Goal: Task Accomplishment & Management: Manage account settings

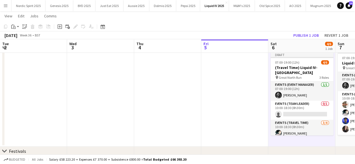
scroll to position [0, 134]
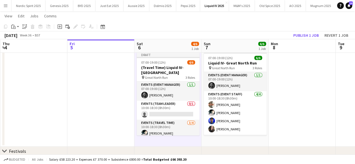
click at [3, 8] on app-icon "Menu" at bounding box center [5, 5] width 4 height 4
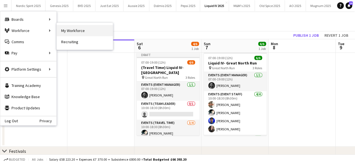
click at [63, 32] on link "My Workforce" at bounding box center [85, 30] width 56 height 11
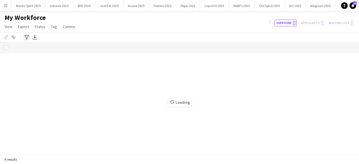
click at [28, 38] on div "Advanced filters" at bounding box center [26, 37] width 7 height 7
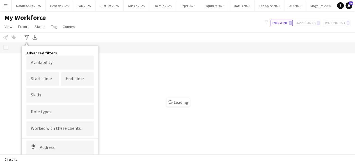
click at [51, 58] on body "Menu Boards Boards Boards All jobs Status Workforce Workforce My Workforce Recr…" at bounding box center [177, 82] width 355 height 164
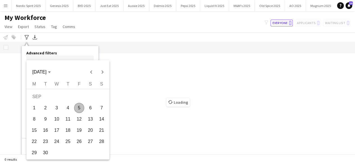
click at [70, 120] on span "11" at bounding box center [68, 119] width 10 height 10
type input "**********"
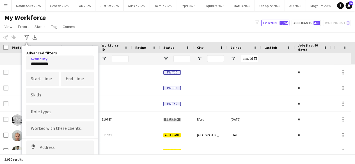
click at [56, 132] on div at bounding box center [59, 129] width 67 height 14
drag, startPoint x: 57, startPoint y: 132, endPoint x: 20, endPoint y: 128, distance: 37.3
click at [20, 128] on main "My Workforce View Views Default view Compliance Log New view Update view Delete…" at bounding box center [177, 83] width 355 height 145
type input "*********"
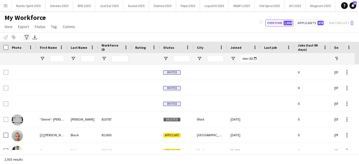
click at [26, 37] on icon "Advanced filters" at bounding box center [26, 37] width 4 height 4
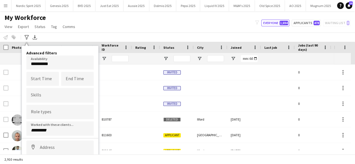
click at [58, 131] on input "*********" at bounding box center [60, 130] width 58 height 5
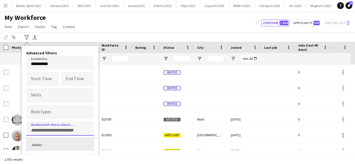
click at [57, 146] on div "Adidas" at bounding box center [59, 144] width 67 height 13
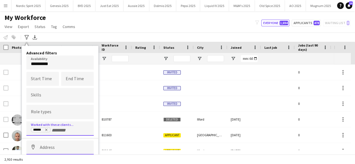
click at [57, 146] on input at bounding box center [59, 148] width 67 height 14
click at [47, 129] on icon "Remove tag" at bounding box center [46, 129] width 3 height 3
click at [49, 145] on input at bounding box center [59, 148] width 67 height 14
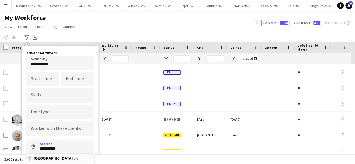
type input "**********"
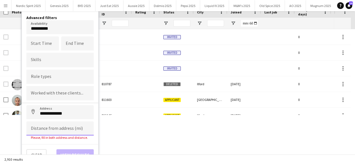
click at [45, 128] on input at bounding box center [59, 129] width 67 height 14
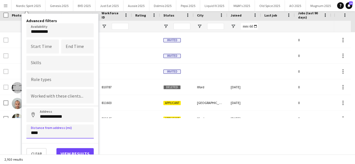
scroll to position [31, 0]
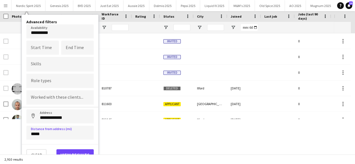
click at [63, 148] on div "Clear View results" at bounding box center [60, 152] width 76 height 16
click at [53, 133] on input "*****" at bounding box center [59, 133] width 67 height 14
type input "*****"
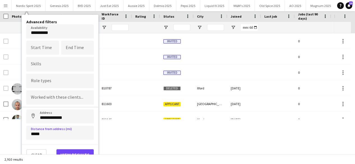
click at [67, 147] on div "Clear View results" at bounding box center [60, 152] width 76 height 16
click at [67, 150] on button "View results" at bounding box center [74, 154] width 37 height 11
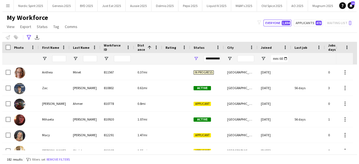
scroll to position [0, 0]
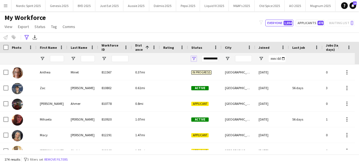
click at [195, 58] on span "Open Filter Menu" at bounding box center [194, 58] width 5 height 5
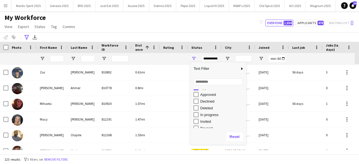
scroll to position [35, 0]
click at [209, 110] on div "Paused" at bounding box center [223, 112] width 44 height 4
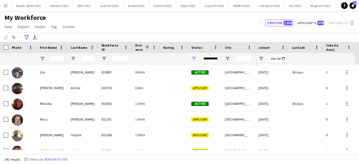
click at [184, 22] on div "My Workforce View Views Default view Compliance Log New view Update view Delete…" at bounding box center [179, 22] width 359 height 19
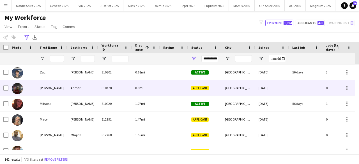
click at [17, 91] on img at bounding box center [17, 88] width 11 height 11
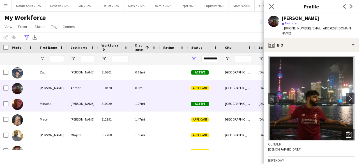
click at [21, 100] on img at bounding box center [17, 104] width 11 height 11
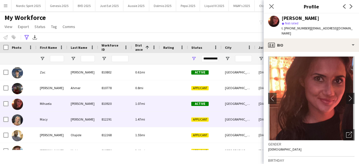
click at [21, 117] on img at bounding box center [17, 120] width 11 height 11
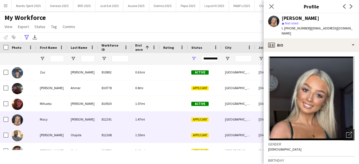
click at [20, 134] on img at bounding box center [17, 135] width 11 height 11
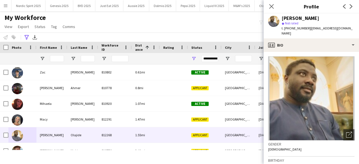
click at [139, 28] on div "My Workforce View Views Default view Compliance Log New view Update view Delete…" at bounding box center [179, 22] width 359 height 19
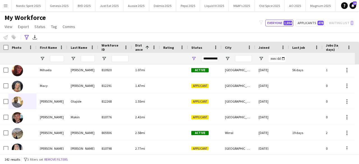
scroll to position [0, 0]
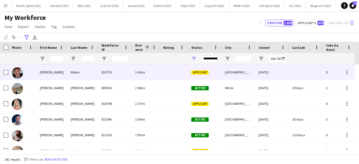
click at [15, 69] on img at bounding box center [17, 72] width 11 height 11
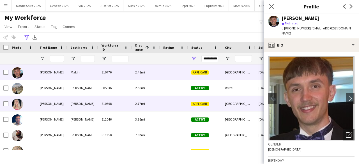
click at [19, 105] on img at bounding box center [17, 104] width 11 height 11
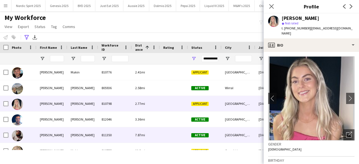
click at [19, 138] on img at bounding box center [17, 135] width 11 height 11
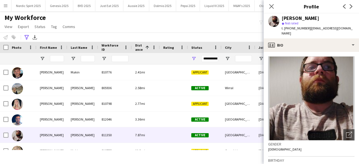
click at [95, 23] on div "My Workforce View Views Default view Compliance Log New view Update view Delete…" at bounding box center [179, 22] width 359 height 19
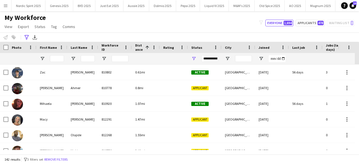
click at [190, 59] on div "**********" at bounding box center [205, 58] width 34 height 11
click at [195, 59] on span "Open Filter Menu" at bounding box center [194, 58] width 5 height 5
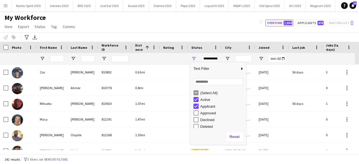
type input "**********"
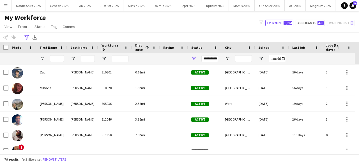
click at [209, 34] on div "**********" at bounding box center [179, 37] width 359 height 9
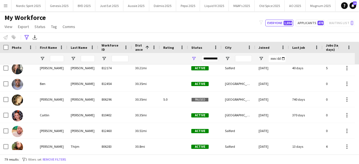
scroll to position [621, 0]
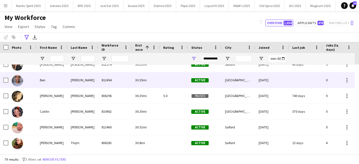
click at [14, 85] on img at bounding box center [17, 80] width 11 height 11
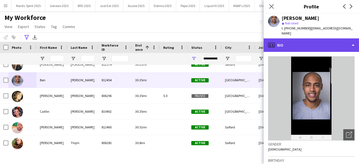
click at [304, 38] on div "profile Bio" at bounding box center [311, 44] width 95 height 13
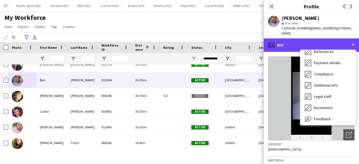
scroll to position [75, 0]
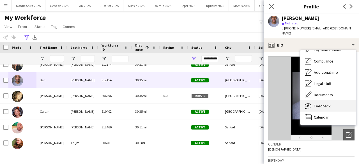
click at [339, 101] on div "Feedback Feedback" at bounding box center [329, 106] width 56 height 11
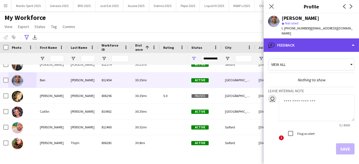
click at [334, 40] on div "bubble-pencil Feedback" at bounding box center [311, 44] width 95 height 13
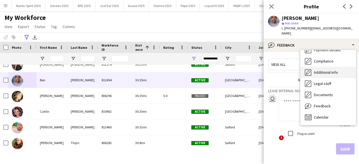
click at [328, 67] on div "Additional info Additional info" at bounding box center [329, 72] width 56 height 11
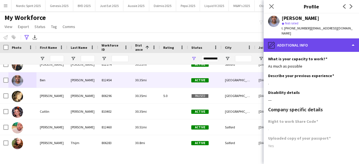
click at [327, 38] on div "pencil4 Additional info" at bounding box center [311, 44] width 95 height 13
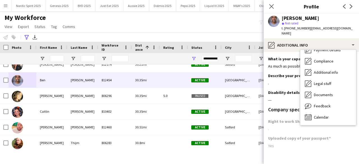
click at [355, 88] on div "Bio Bio Company application Company application Employment Employment About you…" at bounding box center [329, 87] width 56 height 75
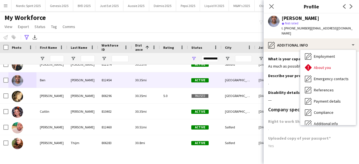
scroll to position [6, 0]
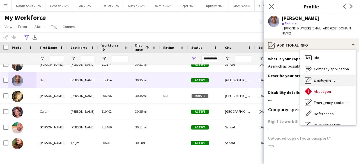
click at [329, 79] on div "Employment Employment" at bounding box center [329, 80] width 56 height 11
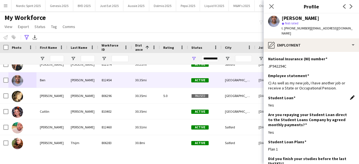
drag, startPoint x: 348, startPoint y: 81, endPoint x: 349, endPoint y: 91, distance: 10.0
click at [349, 91] on app-section-data-types "National Insurance (NI) number Edit this field JP942294C Employee statement Edi…" at bounding box center [311, 108] width 95 height 112
click at [174, 43] on div "Rating" at bounding box center [173, 47] width 21 height 11
click at [183, 30] on div "My Workforce View Views Default view Compliance Log New view Update view Delete…" at bounding box center [179, 22] width 359 height 19
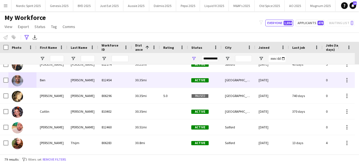
click at [17, 80] on img at bounding box center [17, 80] width 11 height 11
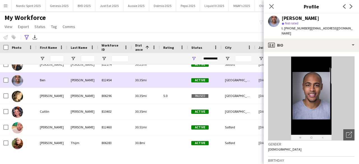
click at [17, 80] on img at bounding box center [17, 80] width 11 height 11
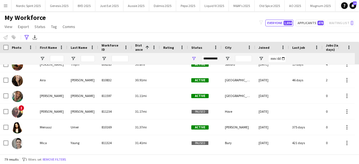
scroll to position [711, 0]
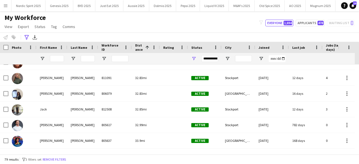
click at [195, 28] on div "My Workforce View Views Default view Compliance Log New view Update view Delete…" at bounding box center [179, 22] width 359 height 19
